Goal: Navigation & Orientation: Find specific page/section

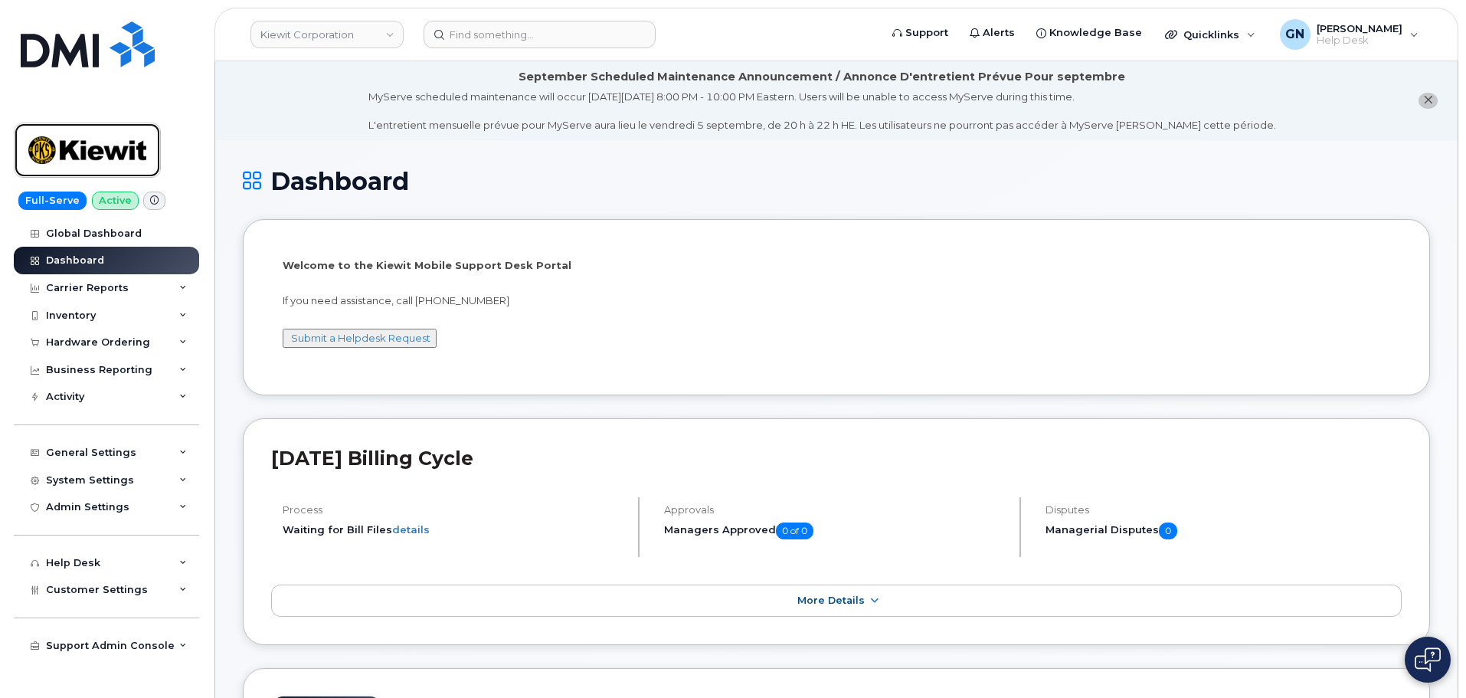
click at [154, 155] on link at bounding box center [87, 150] width 147 height 55
click at [124, 151] on img at bounding box center [87, 150] width 118 height 44
